Goal: Find specific page/section: Find specific page/section

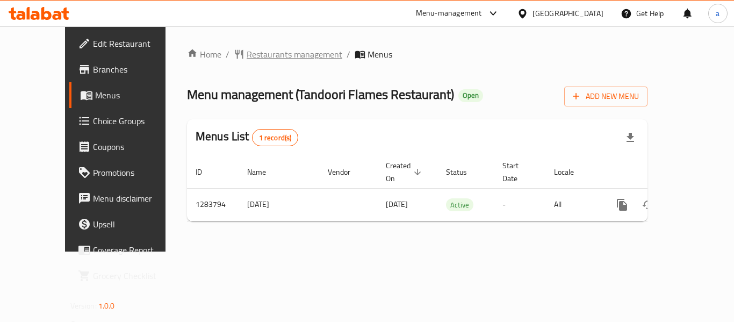
click at [257, 55] on span "Restaurants management" at bounding box center [295, 54] width 96 height 13
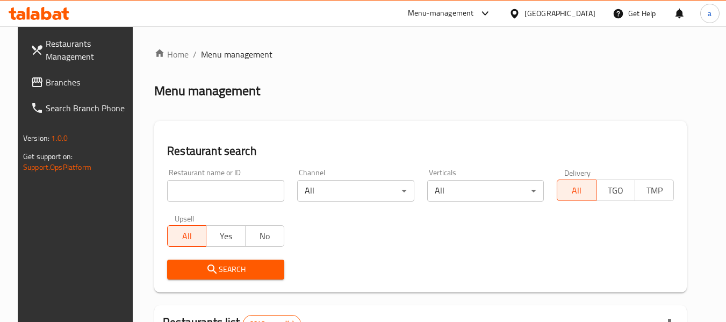
click at [200, 181] on div at bounding box center [363, 161] width 726 height 322
click at [199, 183] on input "search" at bounding box center [225, 191] width 117 height 22
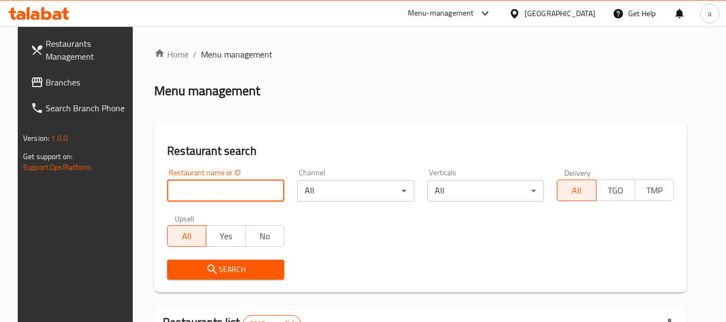
paste input "695418"
type input "695418"
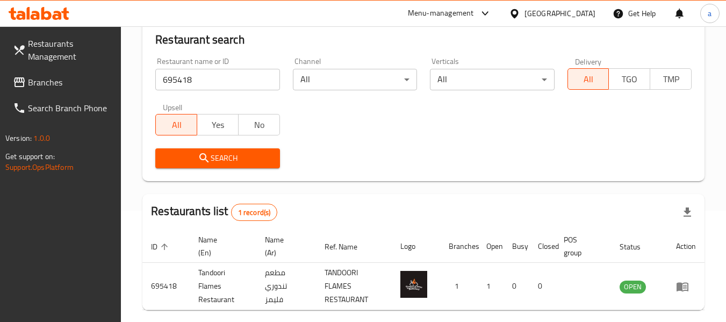
scroll to position [158, 0]
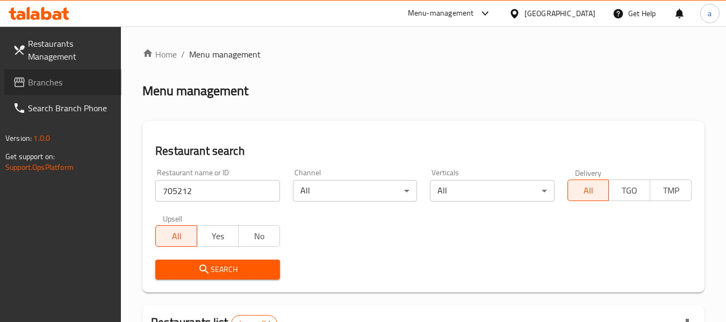
click at [70, 75] on link "Branches" at bounding box center [62, 82] width 117 height 26
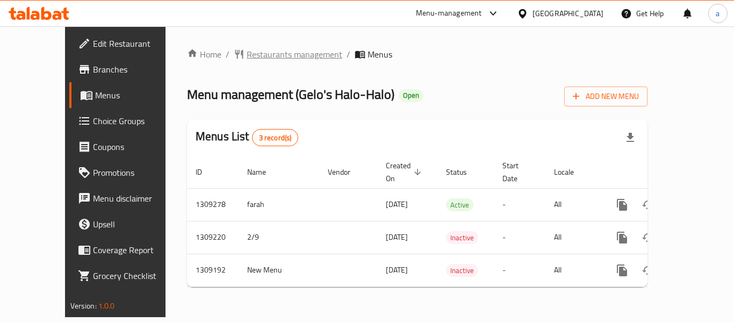
click at [254, 55] on span "Restaurants management" at bounding box center [295, 54] width 96 height 13
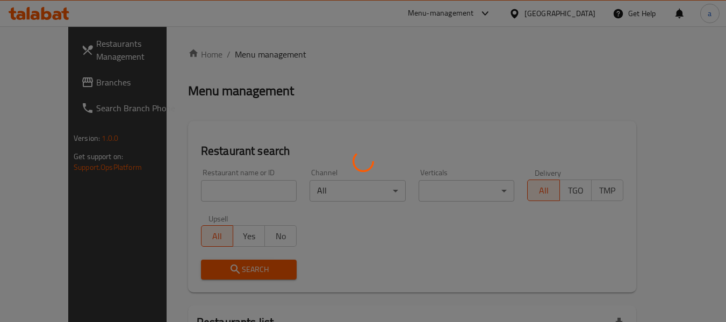
click at [206, 181] on div at bounding box center [363, 161] width 726 height 322
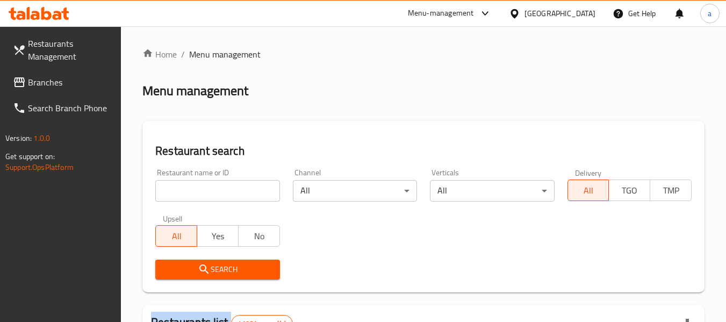
click at [206, 181] on input "search" at bounding box center [217, 191] width 124 height 22
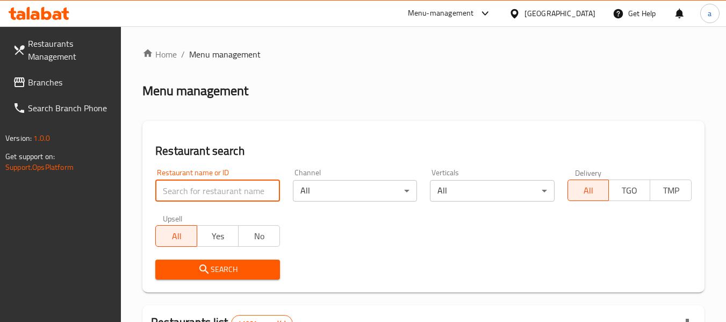
paste input "705174"
type input "705174"
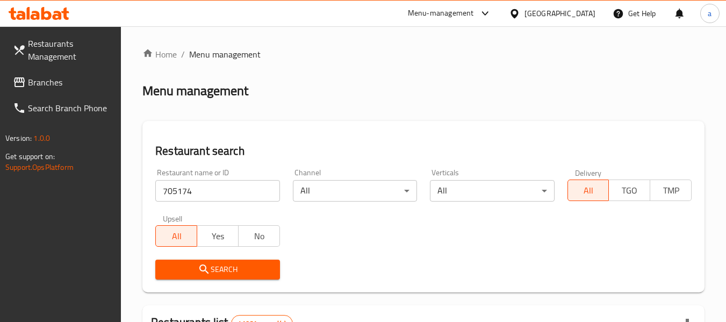
click at [194, 268] on span "Search" at bounding box center [217, 269] width 107 height 13
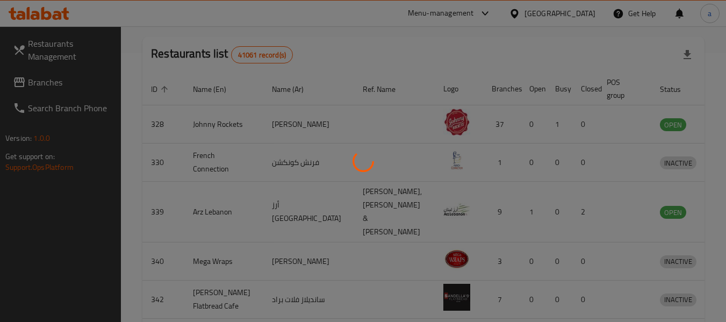
scroll to position [148, 0]
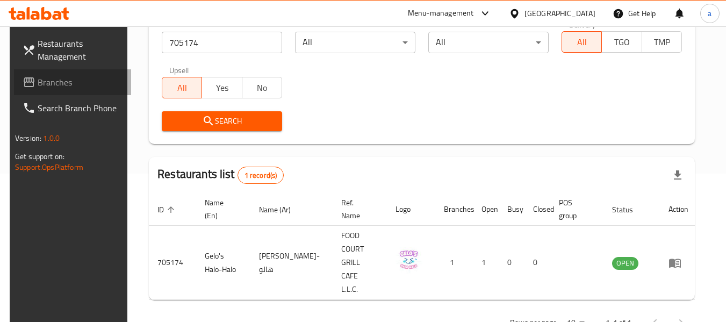
click at [38, 82] on span "Branches" at bounding box center [80, 82] width 85 height 13
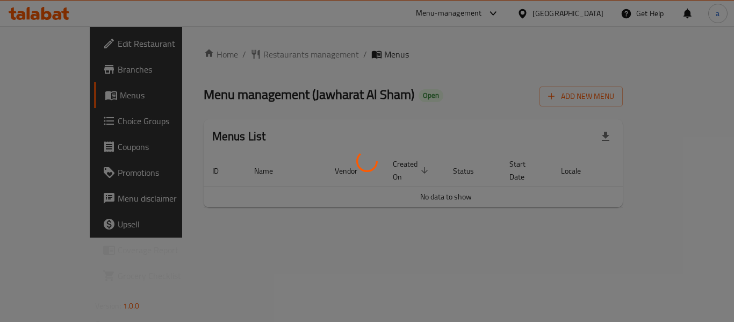
click at [213, 51] on div at bounding box center [367, 161] width 734 height 322
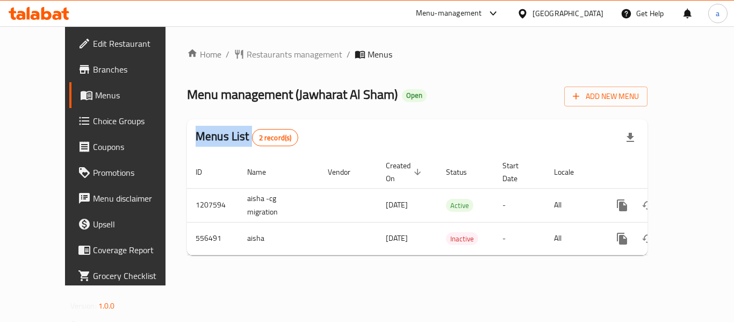
click at [213, 51] on div at bounding box center [367, 161] width 734 height 322
click at [247, 51] on span "Restaurants management" at bounding box center [295, 54] width 96 height 13
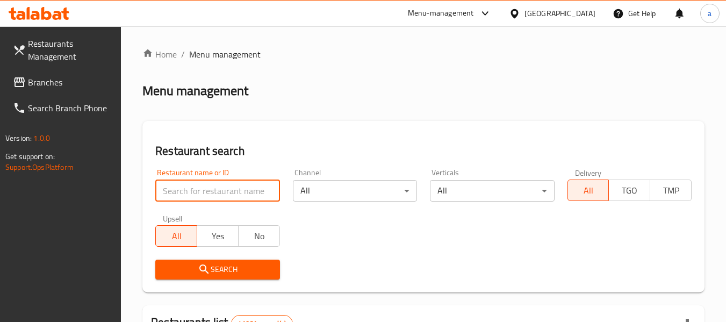
click at [199, 195] on input "search" at bounding box center [217, 191] width 124 height 22
paste input "635952"
type input "635952"
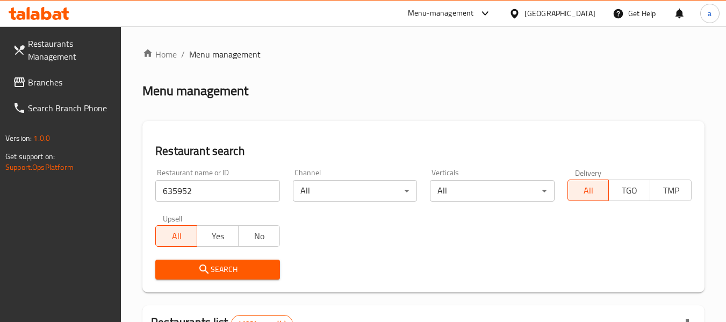
click at [196, 270] on span "Search" at bounding box center [217, 269] width 107 height 13
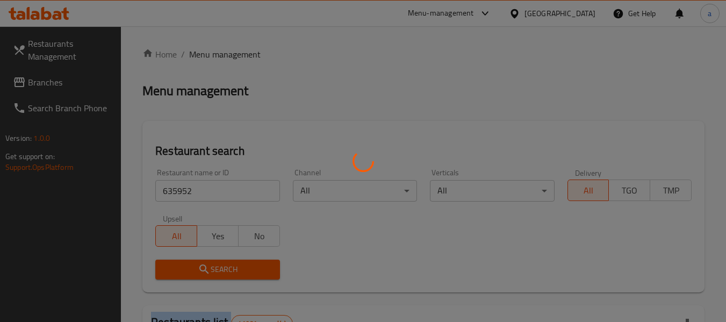
click at [196, 270] on div at bounding box center [363, 161] width 726 height 322
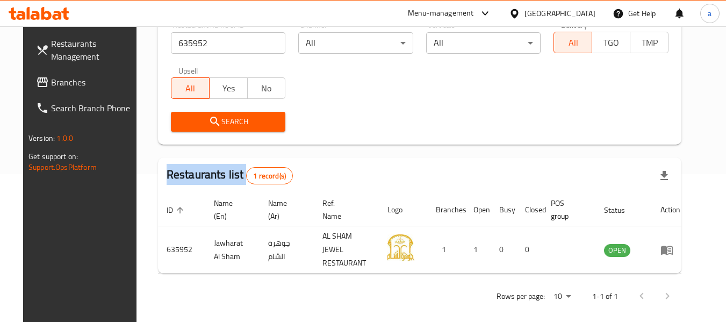
scroll to position [148, 0]
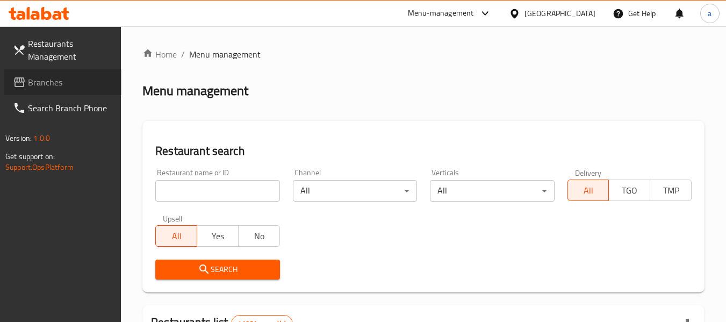
click at [10, 78] on link "Branches" at bounding box center [62, 82] width 117 height 26
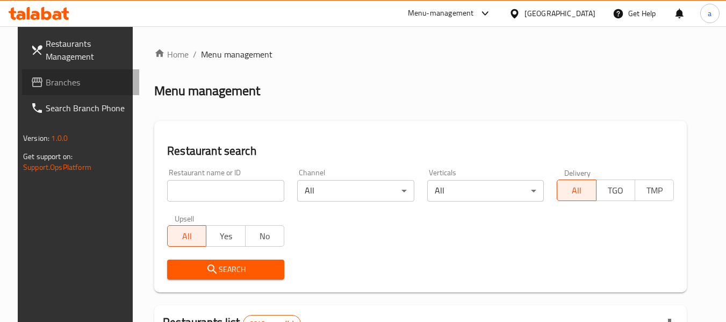
click at [45, 70] on link "Branches" at bounding box center [80, 82] width 117 height 26
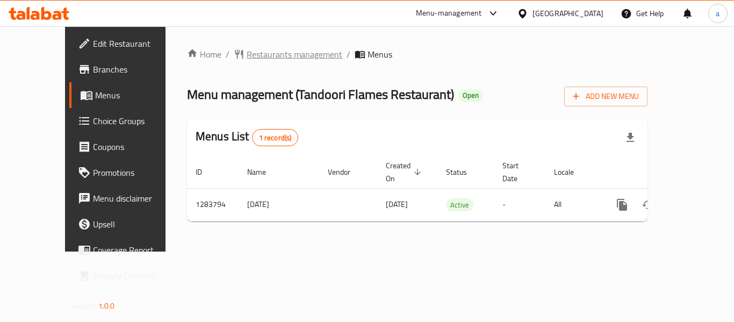
click at [247, 51] on span "Restaurants management" at bounding box center [295, 54] width 96 height 13
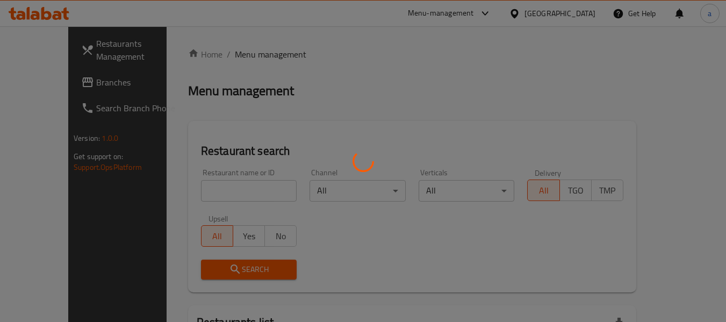
click at [190, 188] on div at bounding box center [363, 161] width 726 height 322
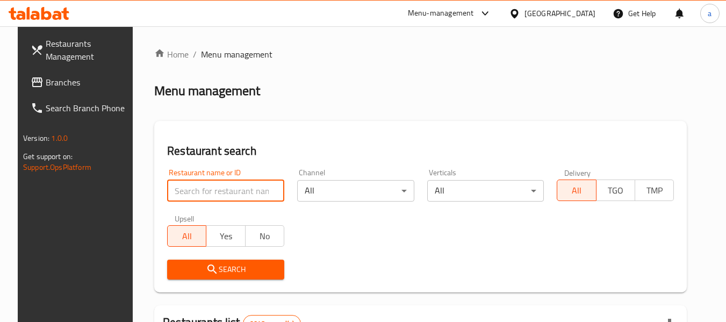
click at [190, 188] on input "search" at bounding box center [225, 191] width 117 height 22
paste input "695418"
type input "695418"
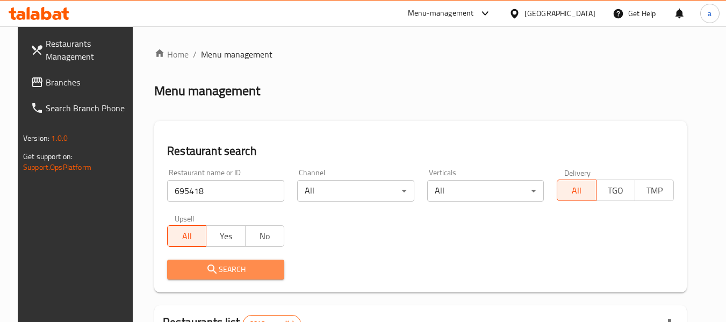
click at [187, 260] on button "Search" at bounding box center [225, 270] width 117 height 20
click at [187, 261] on div at bounding box center [363, 161] width 726 height 322
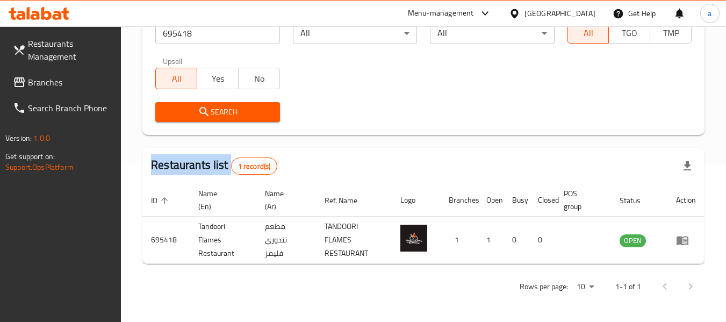
scroll to position [158, 0]
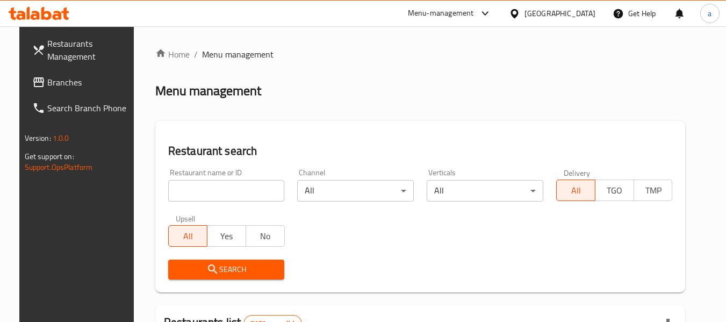
click at [47, 88] on span "Branches" at bounding box center [89, 82] width 85 height 13
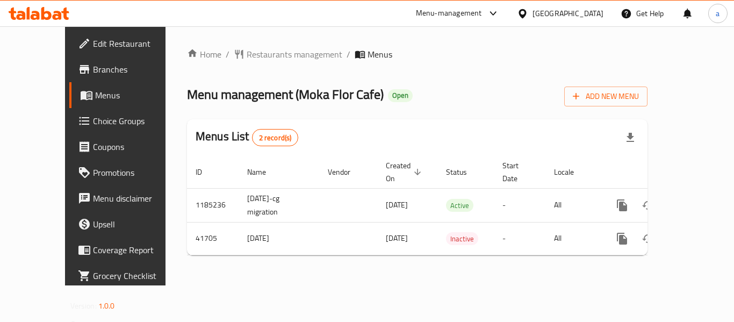
click at [263, 43] on div "Home / Restaurants management / Menus Menu management ( Moka Flor Cafe ) Open A…" at bounding box center [418, 155] width 504 height 259
click at [260, 56] on span "Restaurants management" at bounding box center [295, 54] width 96 height 13
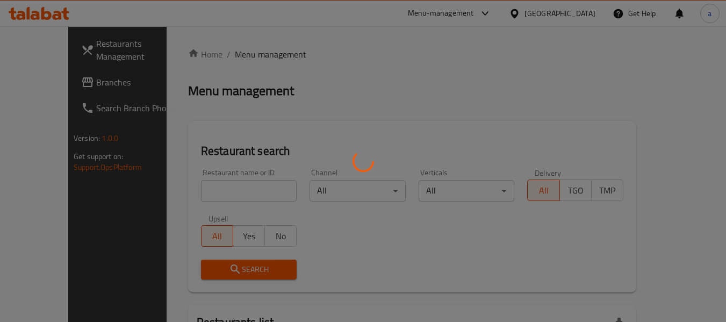
click at [208, 193] on div at bounding box center [363, 161] width 726 height 322
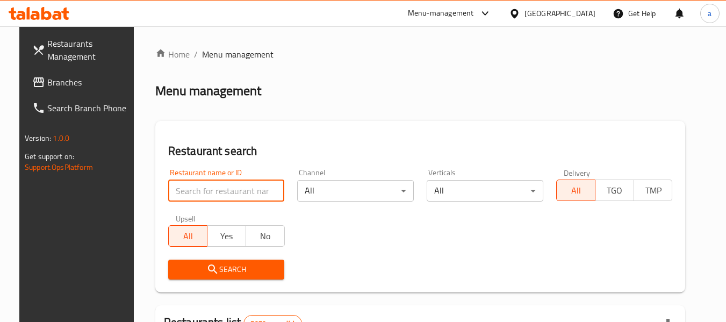
click at [208, 193] on input "search" at bounding box center [226, 191] width 117 height 22
paste input "21733"
type input "21733"
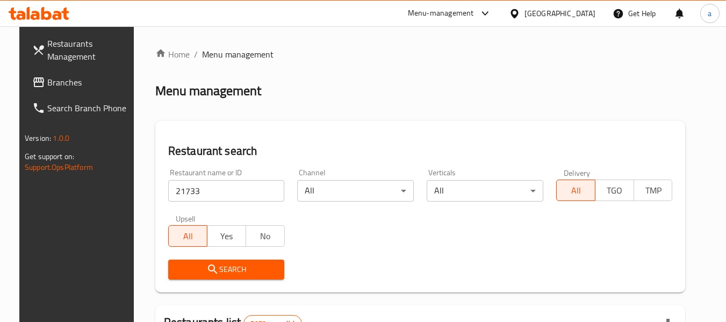
click at [206, 269] on icon "submit" at bounding box center [212, 269] width 13 height 13
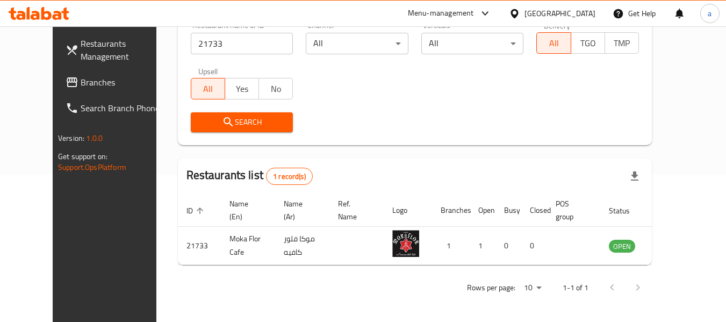
scroll to position [148, 0]
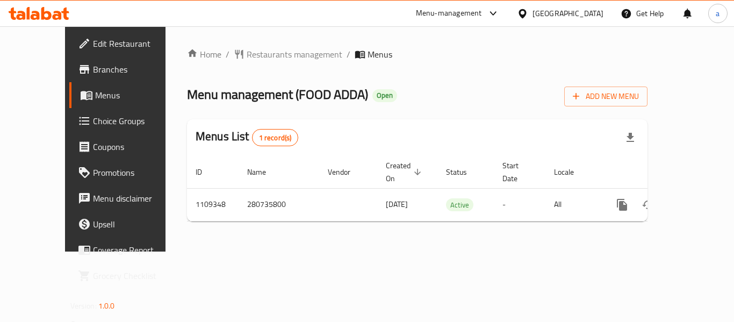
click at [253, 45] on div "Home / Restaurants management / Menus Menu management ( FOOD ADDA ) Open Add Ne…" at bounding box center [418, 138] width 504 height 225
click at [251, 55] on span "Restaurants management" at bounding box center [295, 54] width 96 height 13
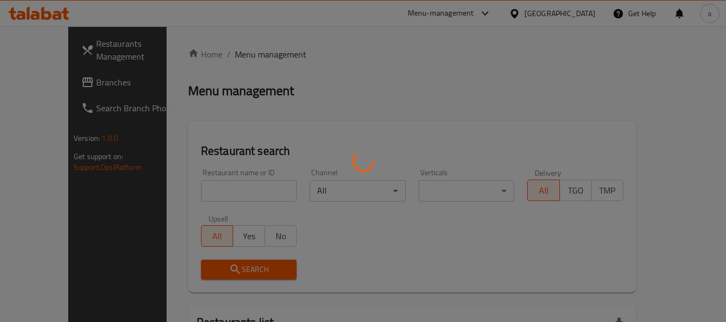
click at [202, 192] on div at bounding box center [363, 161] width 726 height 322
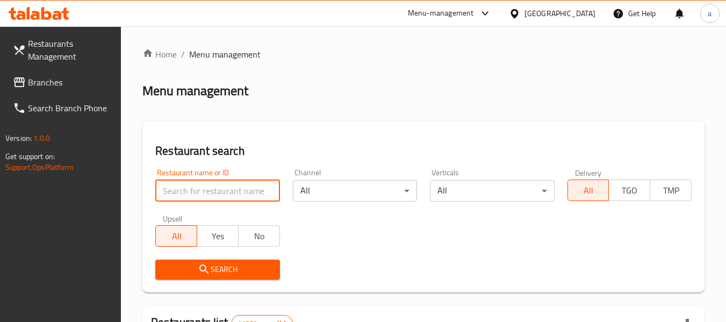
click at [202, 192] on input "search" at bounding box center [217, 191] width 124 height 22
paste input "665564"
type input "665564"
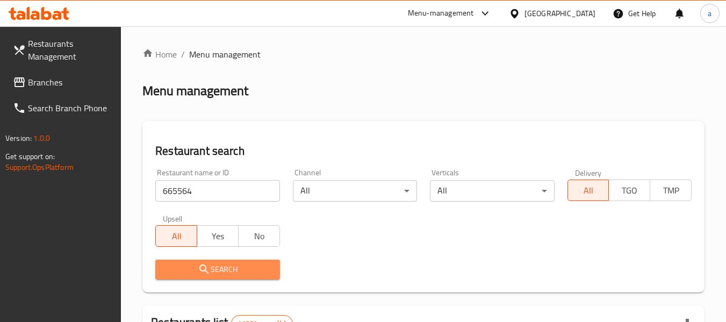
click at [182, 263] on span "Search" at bounding box center [217, 269] width 107 height 13
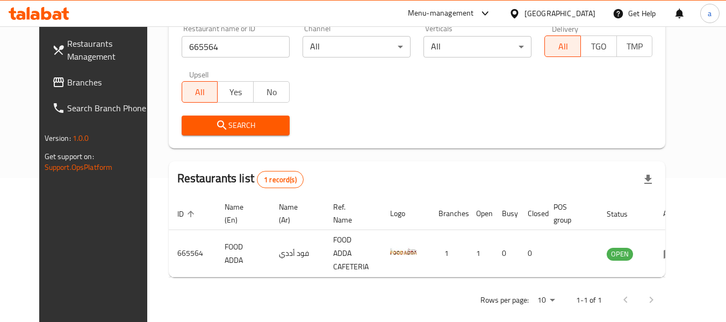
scroll to position [148, 0]
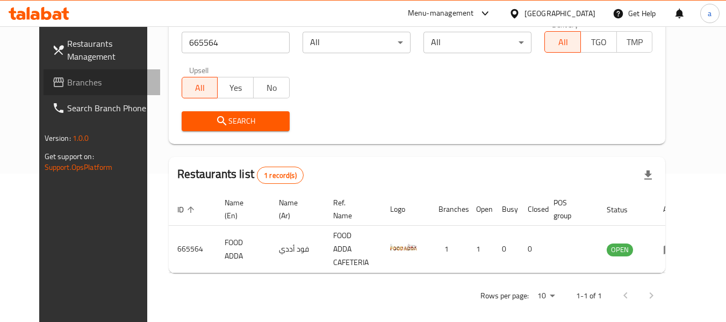
drag, startPoint x: 43, startPoint y: 82, endPoint x: 17, endPoint y: 96, distance: 29.3
click at [67, 82] on span "Branches" at bounding box center [109, 82] width 85 height 13
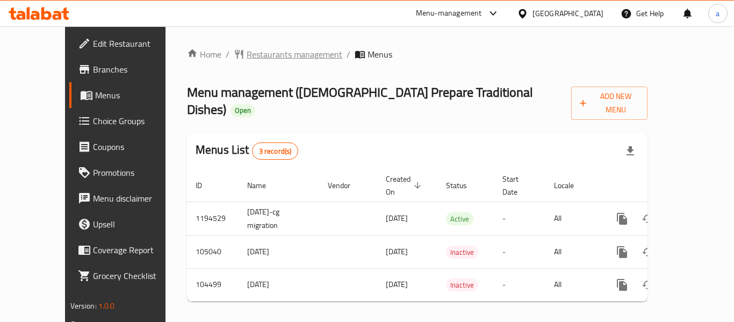
click at [257, 49] on span "Restaurants management" at bounding box center [295, 54] width 96 height 13
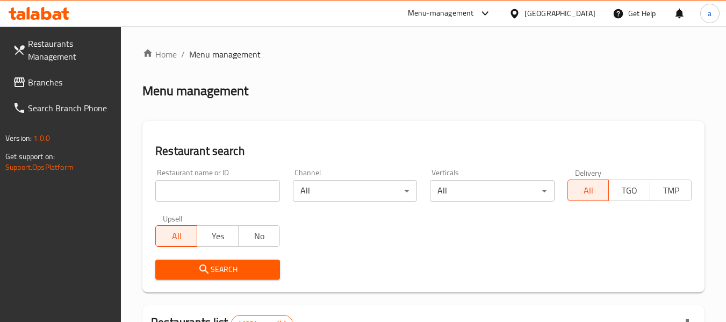
click at [172, 198] on div at bounding box center [363, 161] width 726 height 322
click at [171, 197] on input "search" at bounding box center [217, 191] width 124 height 22
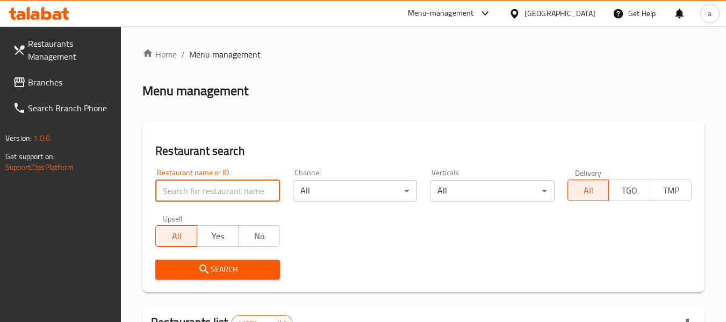
click at [179, 190] on input "search" at bounding box center [217, 191] width 124 height 22
paste input "602907"
type input "602907"
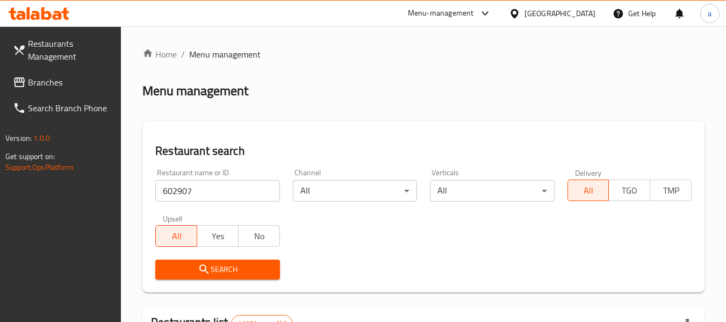
click at [210, 267] on icon "submit" at bounding box center [204, 269] width 13 height 13
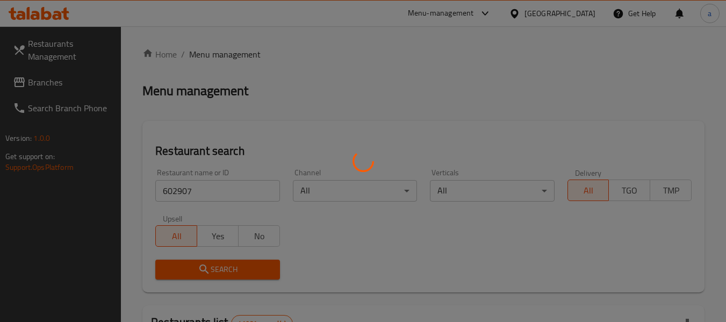
click at [210, 262] on div at bounding box center [363, 161] width 726 height 322
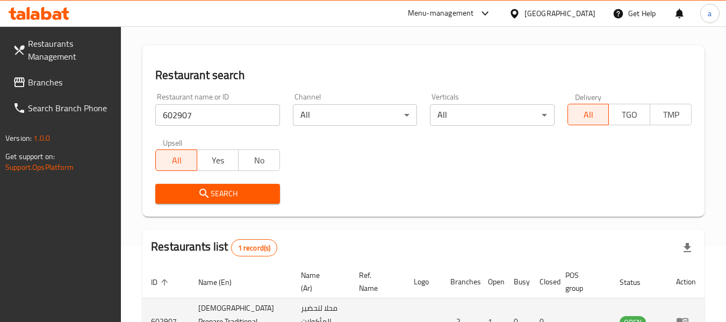
scroll to position [158, 0]
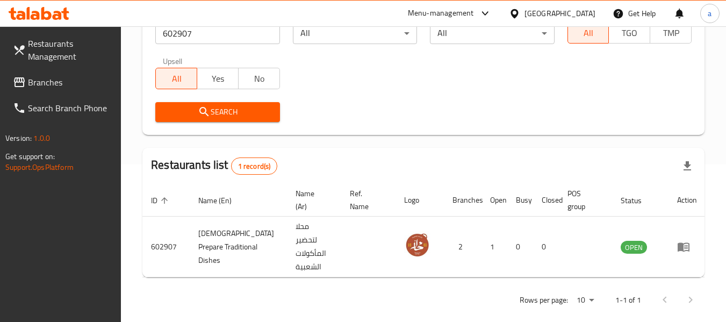
click at [26, 67] on link "Restaurants Management" at bounding box center [62, 50] width 117 height 39
click at [40, 88] on span "Branches" at bounding box center [70, 82] width 85 height 13
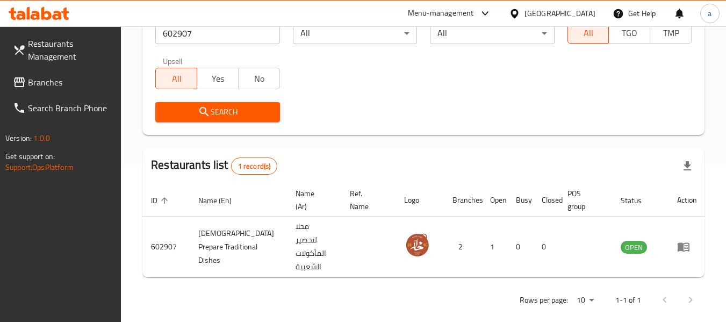
click at [40, 88] on span "Branches" at bounding box center [70, 82] width 85 height 13
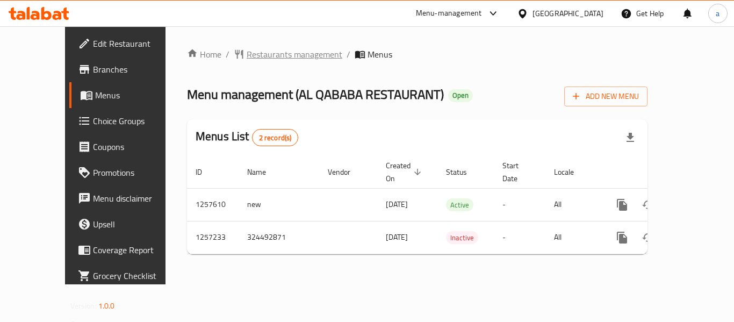
click at [247, 51] on span "Restaurants management" at bounding box center [295, 54] width 96 height 13
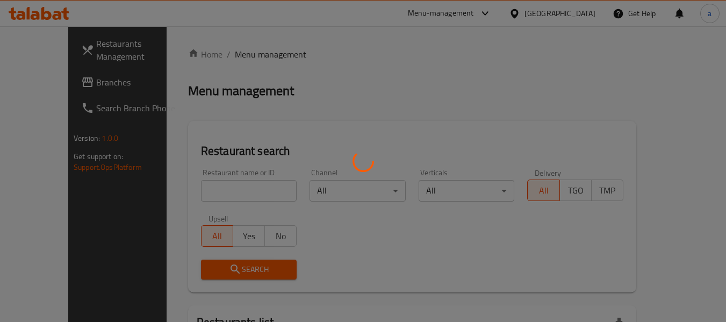
click at [179, 200] on div at bounding box center [363, 161] width 726 height 322
click at [179, 196] on div at bounding box center [363, 161] width 726 height 322
click at [184, 187] on div at bounding box center [363, 161] width 726 height 322
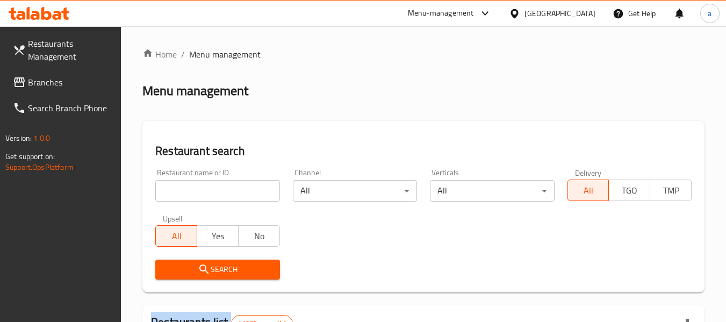
click at [184, 187] on div at bounding box center [363, 161] width 726 height 322
click at [184, 187] on input "search" at bounding box center [217, 191] width 124 height 22
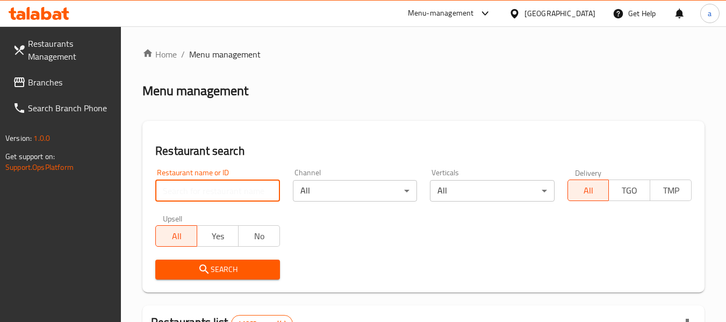
click at [184, 187] on input "search" at bounding box center [217, 191] width 124 height 22
paste input "683362"
type input "683362"
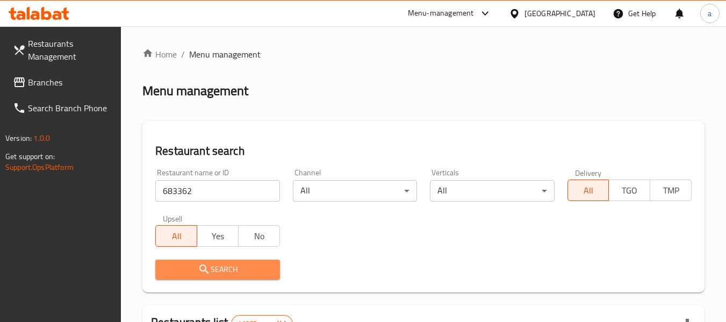
click at [196, 263] on span "Search" at bounding box center [217, 269] width 107 height 13
click at [196, 262] on div at bounding box center [363, 161] width 726 height 322
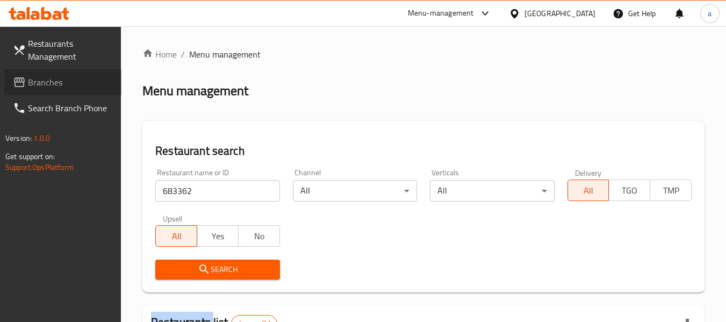
click at [52, 84] on span "Branches" at bounding box center [70, 82] width 85 height 13
click at [22, 88] on icon at bounding box center [19, 82] width 13 height 13
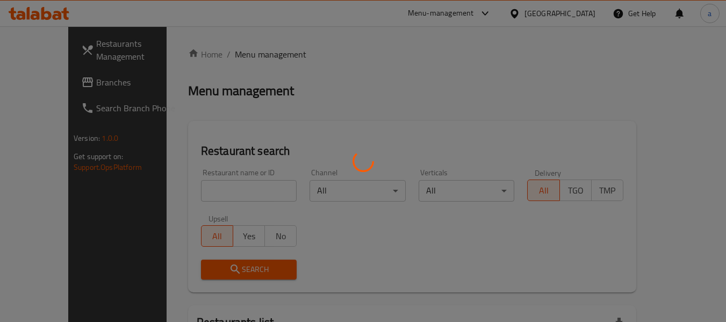
click at [41, 90] on div at bounding box center [363, 161] width 726 height 322
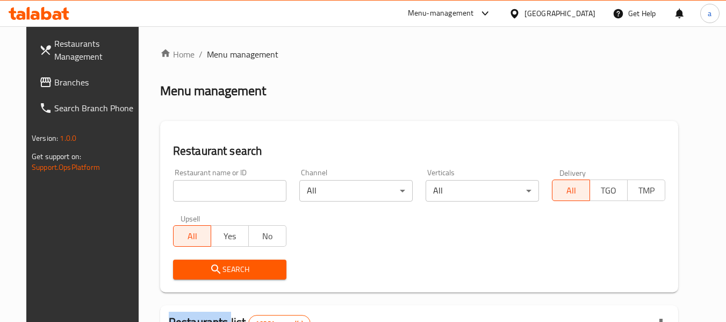
click at [41, 90] on div at bounding box center [363, 161] width 726 height 322
click at [41, 90] on link "Branches" at bounding box center [89, 82] width 117 height 26
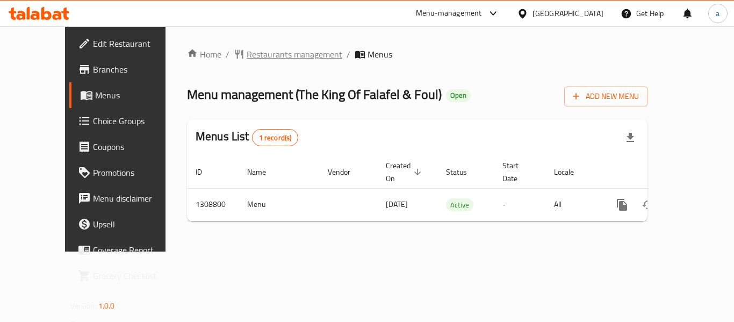
click at [253, 57] on span "Restaurants management" at bounding box center [295, 54] width 96 height 13
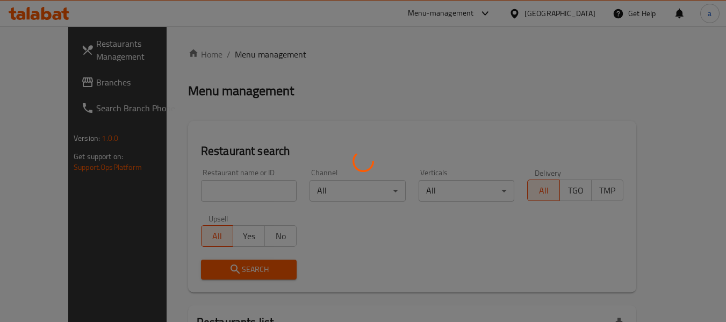
click at [196, 206] on div at bounding box center [363, 161] width 726 height 322
click at [198, 196] on div at bounding box center [363, 161] width 726 height 322
click at [200, 195] on div at bounding box center [363, 161] width 726 height 322
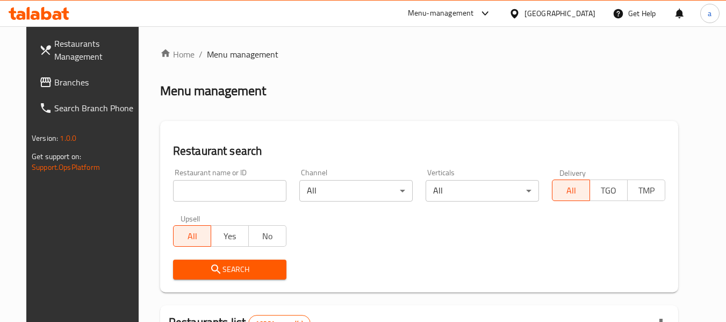
click at [202, 191] on div at bounding box center [363, 161] width 726 height 322
click at [202, 191] on input "search" at bounding box center [229, 191] width 113 height 22
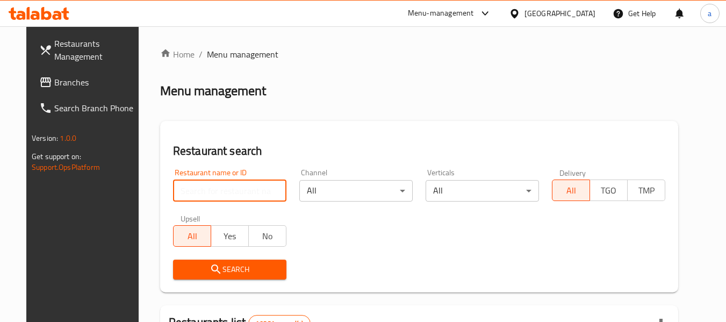
paste input "705013"
type input "705013"
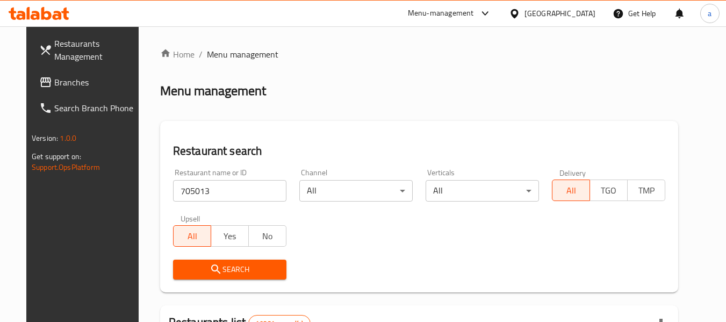
click at [185, 266] on span "Search" at bounding box center [230, 269] width 96 height 13
